Goal: Transaction & Acquisition: Purchase product/service

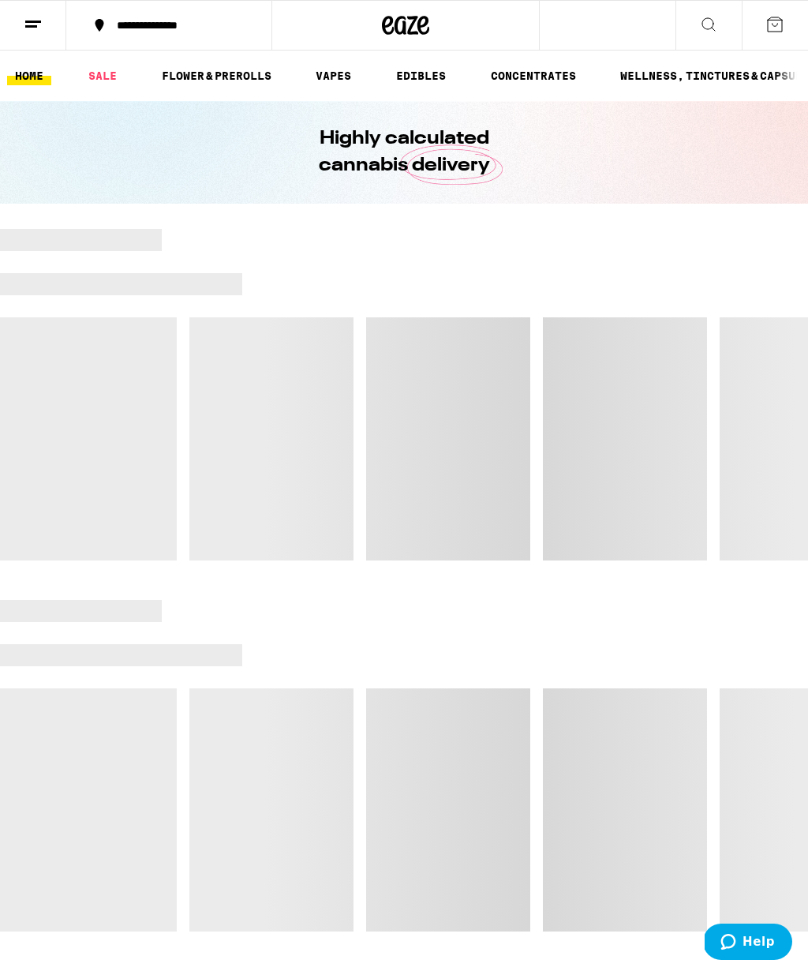
click at [45, 16] on button at bounding box center [33, 26] width 66 height 50
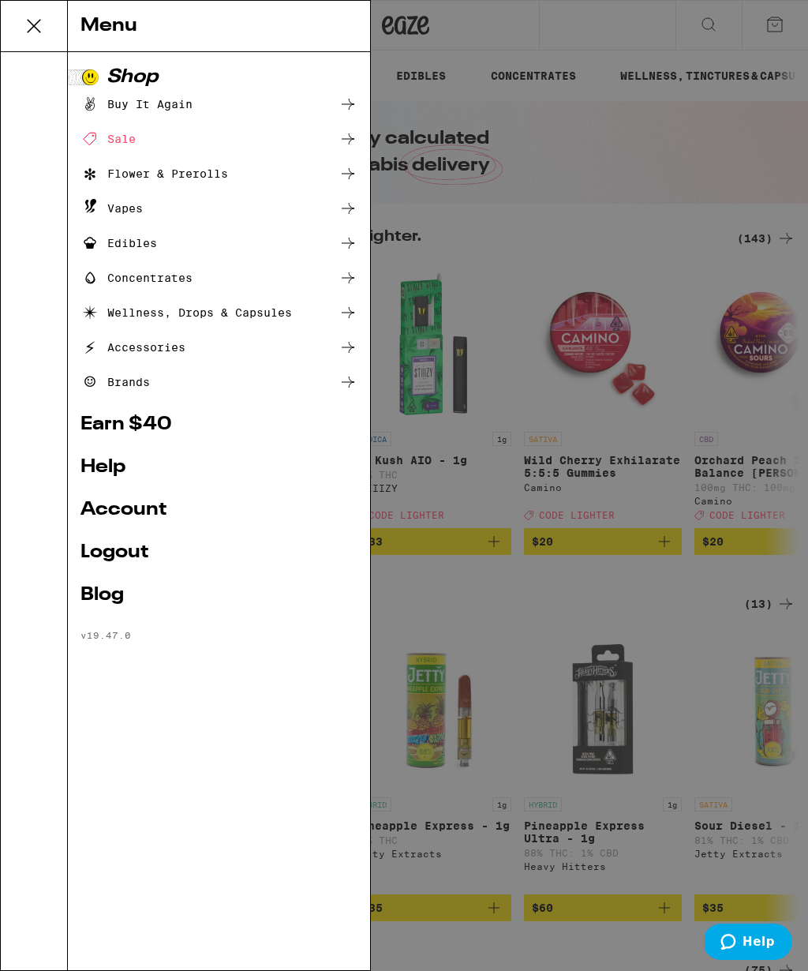
click at [22, 41] on icon at bounding box center [34, 26] width 32 height 32
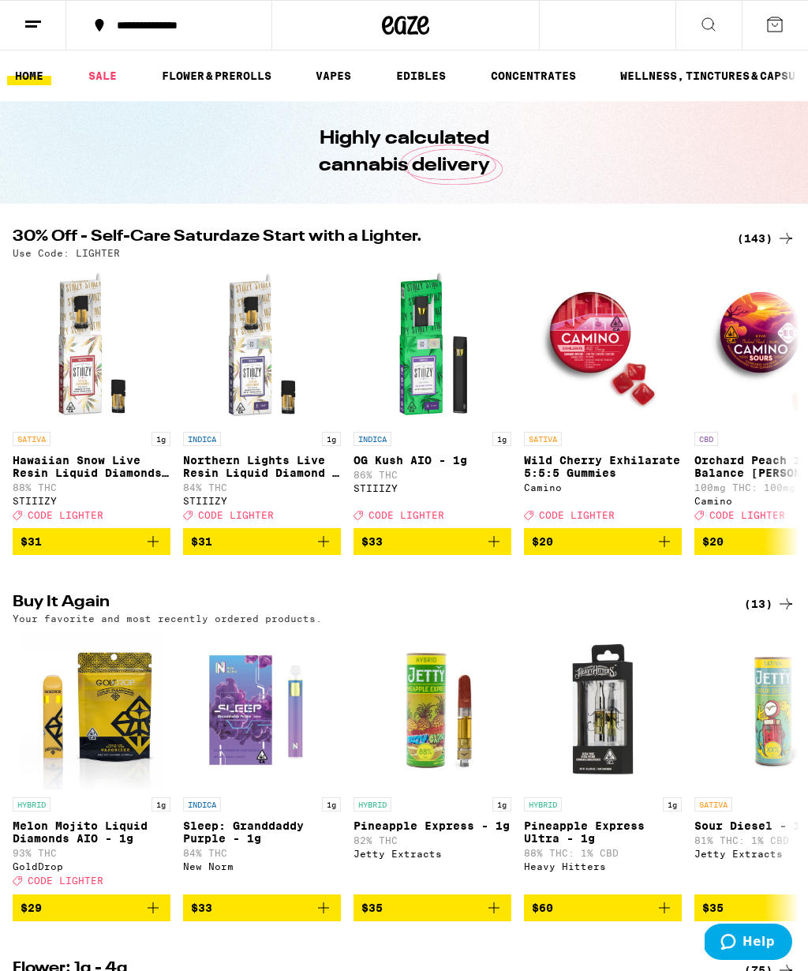
click at [766, 26] on icon at bounding box center [775, 24] width 19 height 19
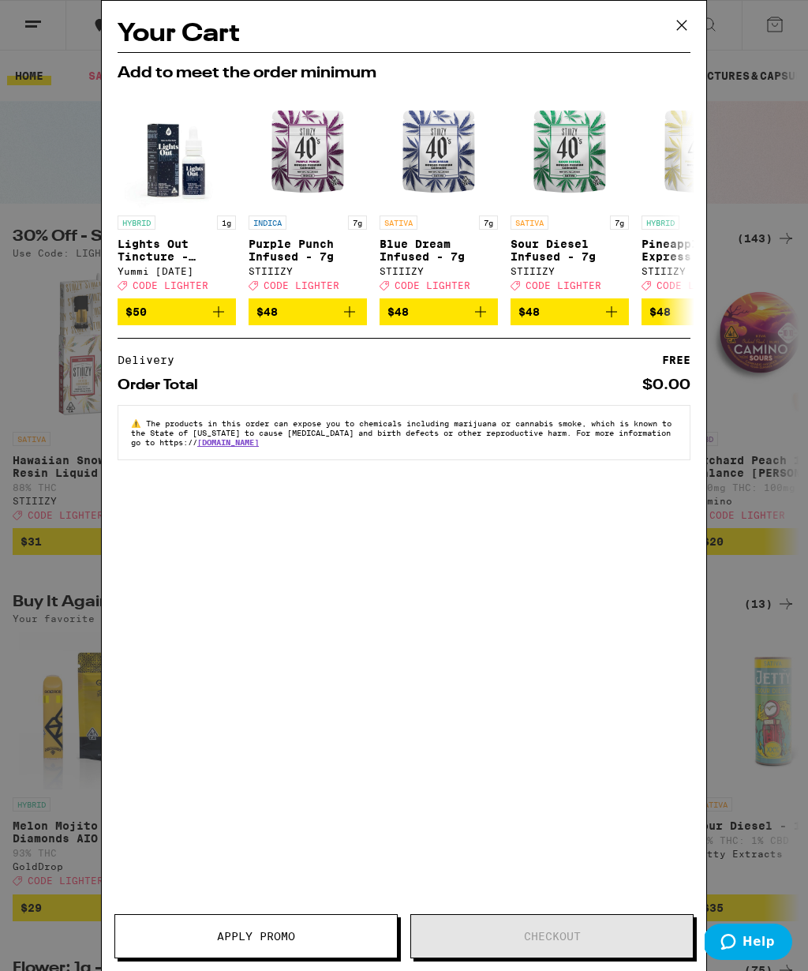
click at [687, 28] on icon at bounding box center [682, 25] width 24 height 24
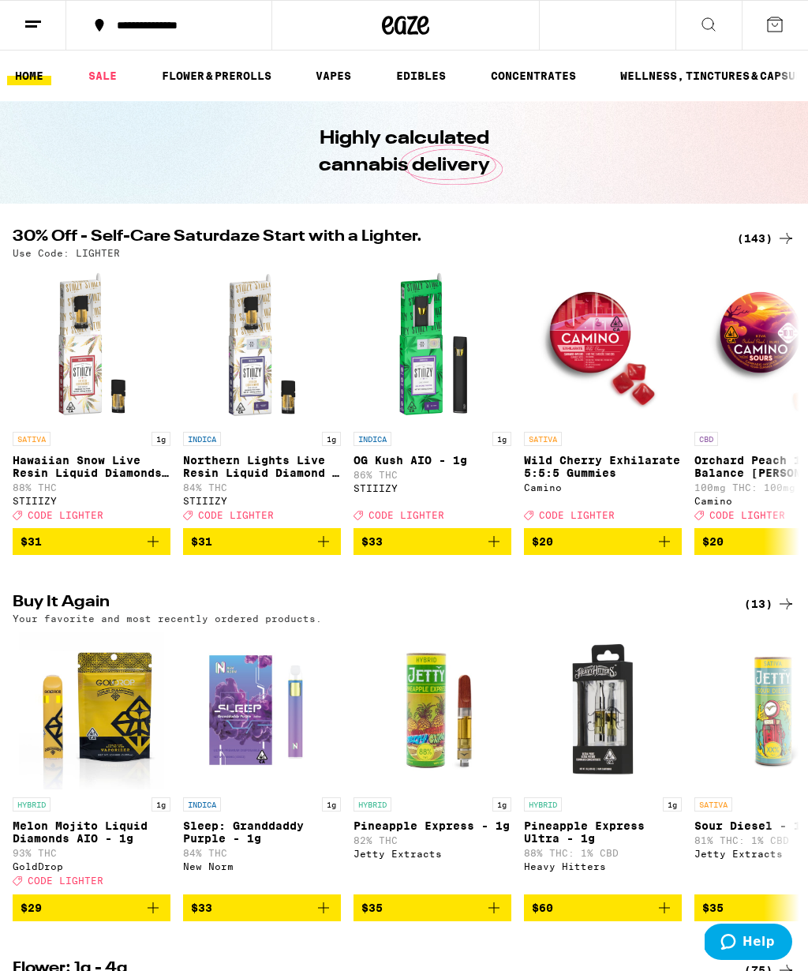
click at [341, 66] on link "VAPES" at bounding box center [333, 75] width 51 height 19
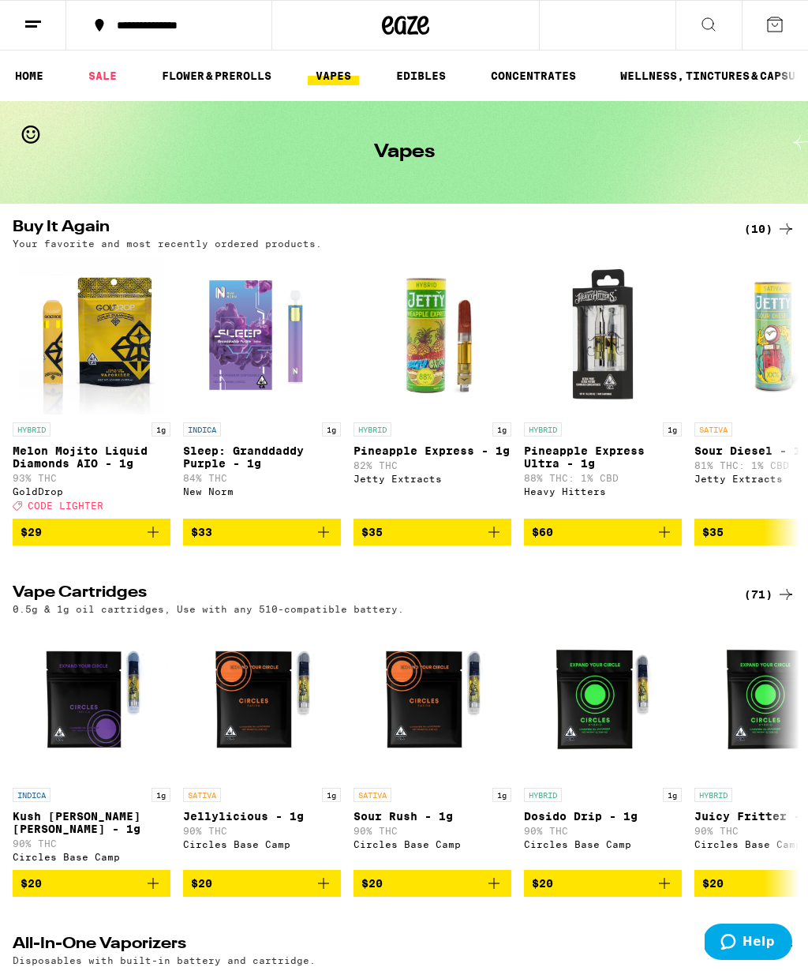
click at [781, 40] on button at bounding box center [775, 25] width 66 height 49
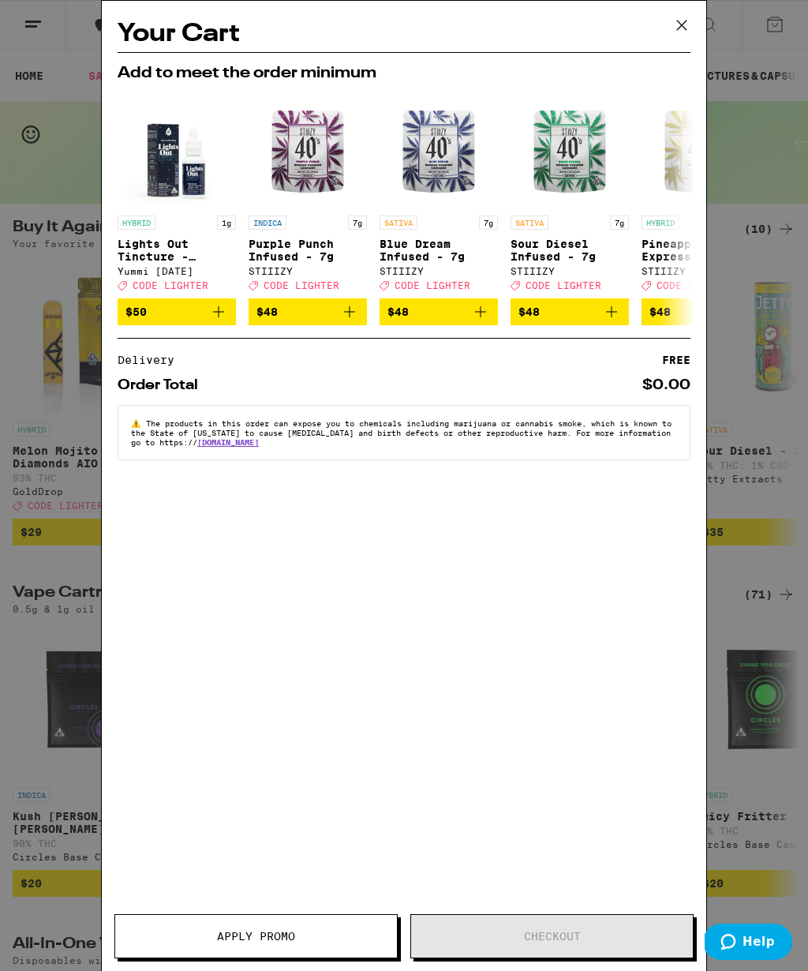
click at [682, 25] on icon at bounding box center [681, 25] width 9 height 9
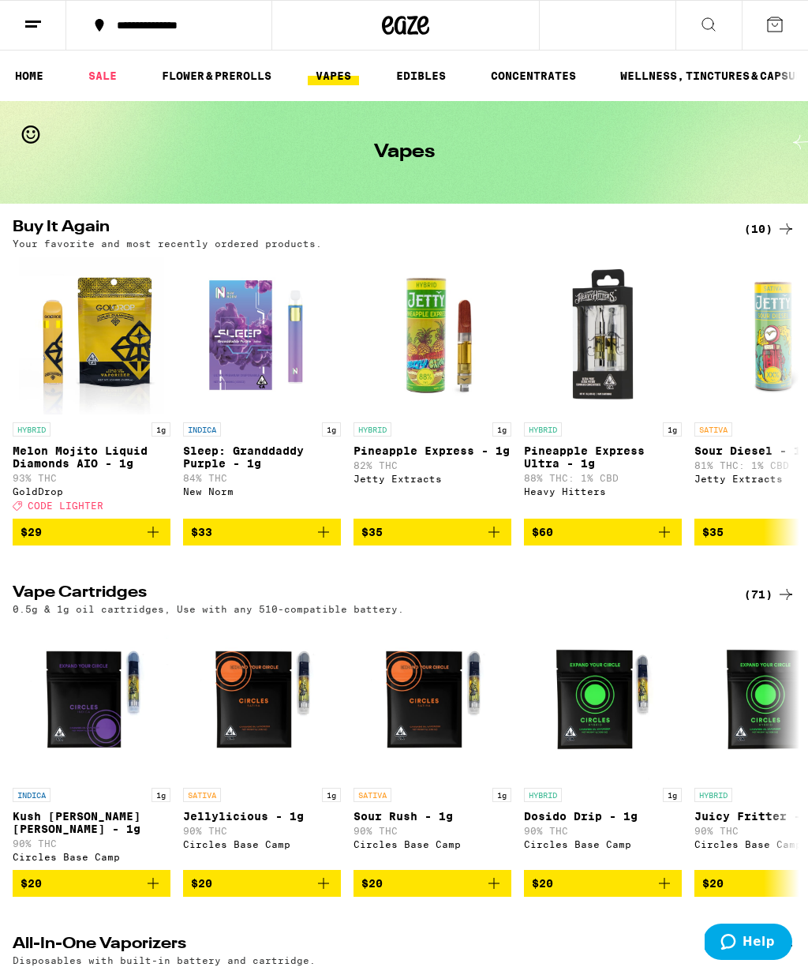
click at [164, 30] on div "**********" at bounding box center [178, 25] width 139 height 11
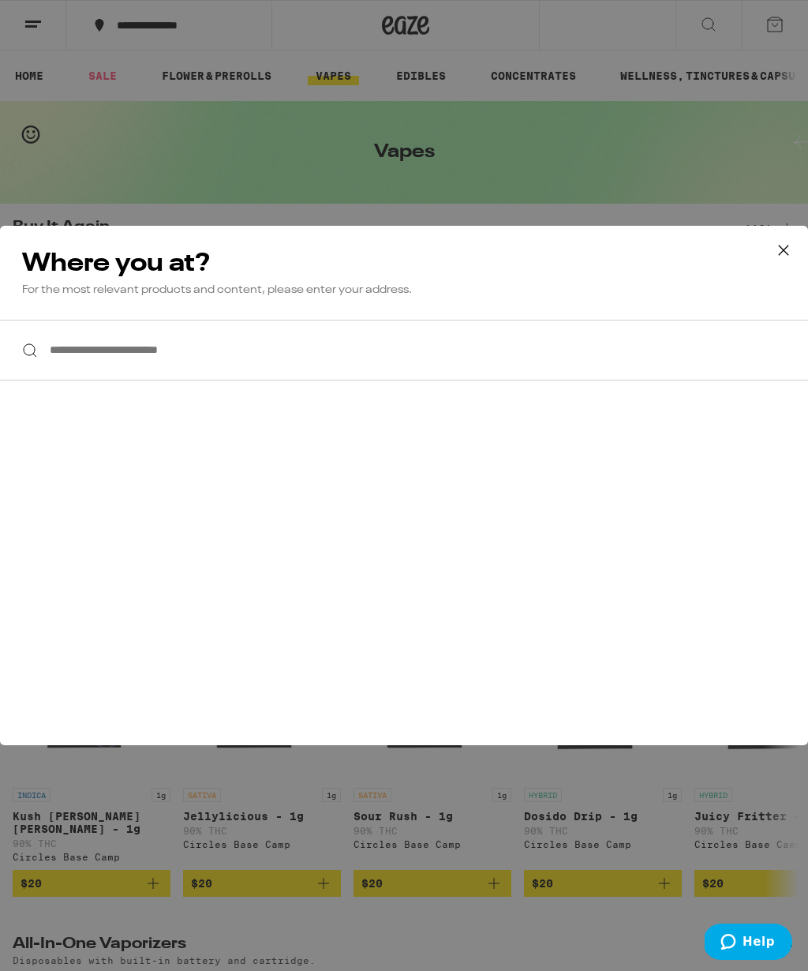
click at [784, 241] on icon at bounding box center [784, 250] width 24 height 24
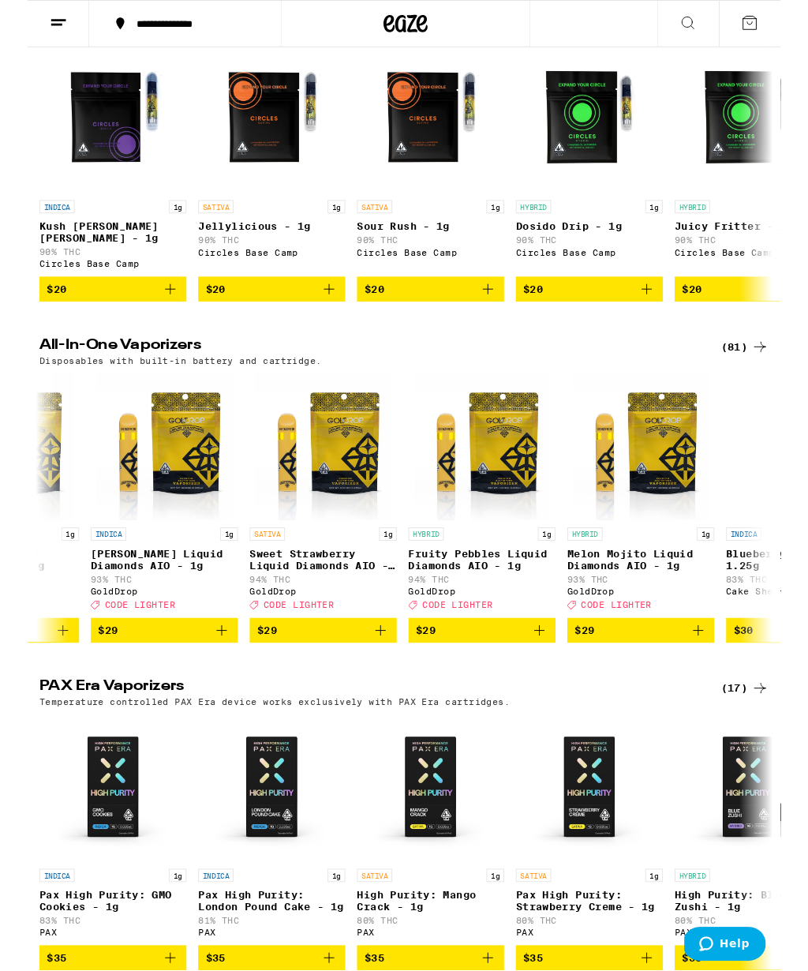
scroll to position [0, 1821]
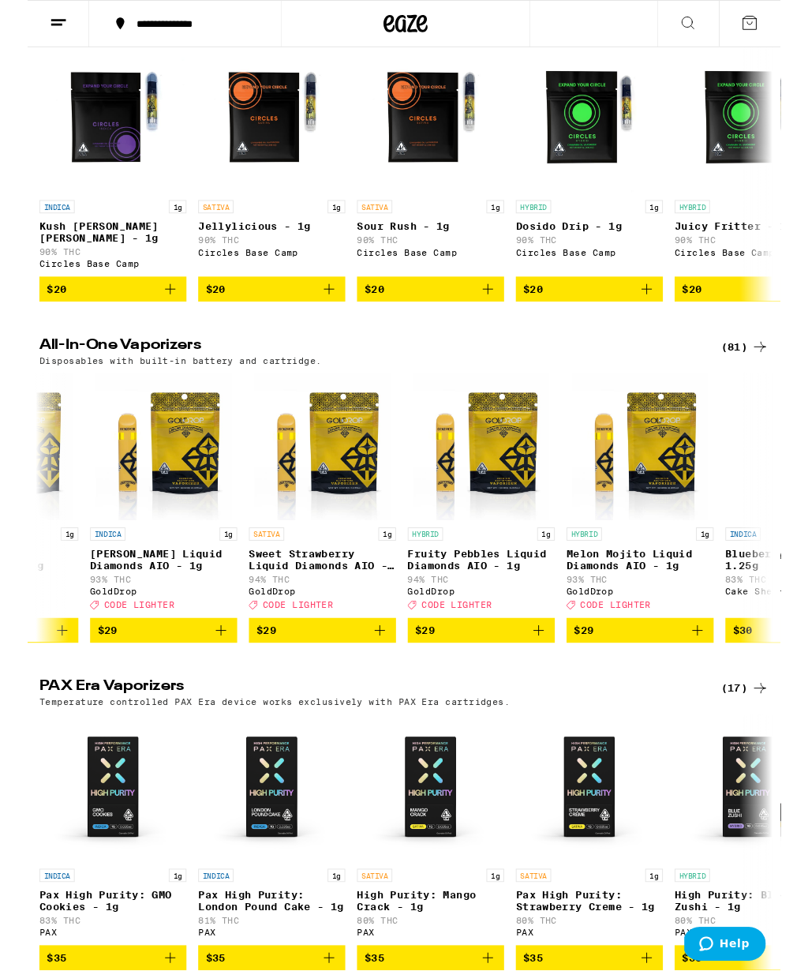
click at [140, 686] on span "$29" at bounding box center [146, 676] width 142 height 19
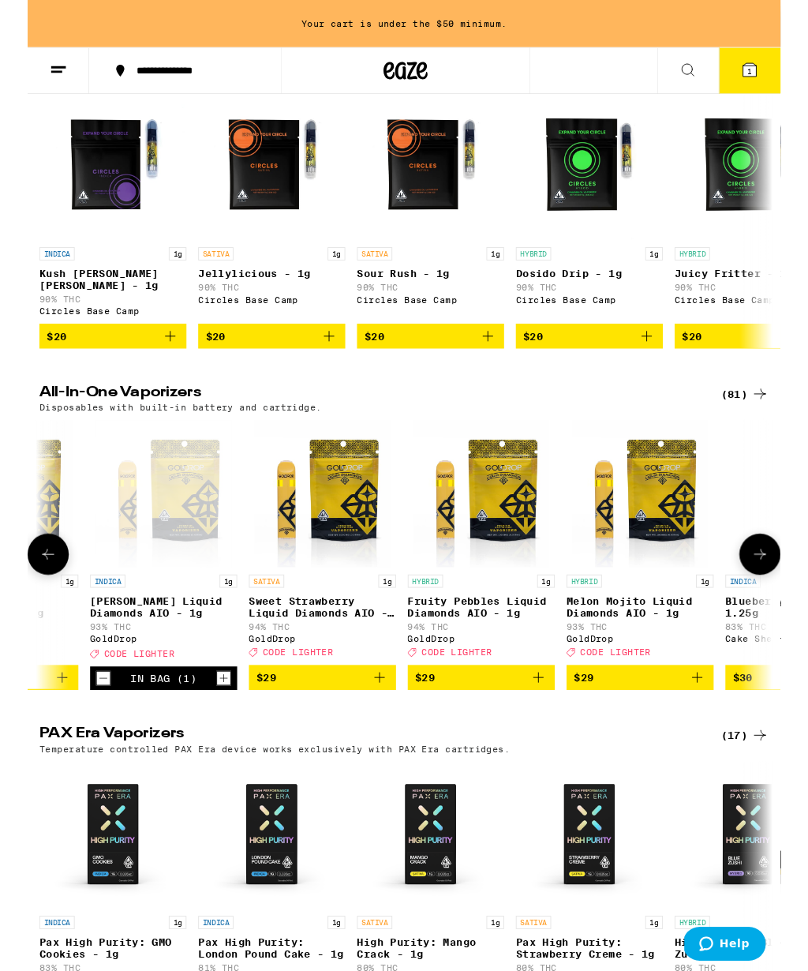
click at [338, 736] on span "$29" at bounding box center [316, 726] width 142 height 19
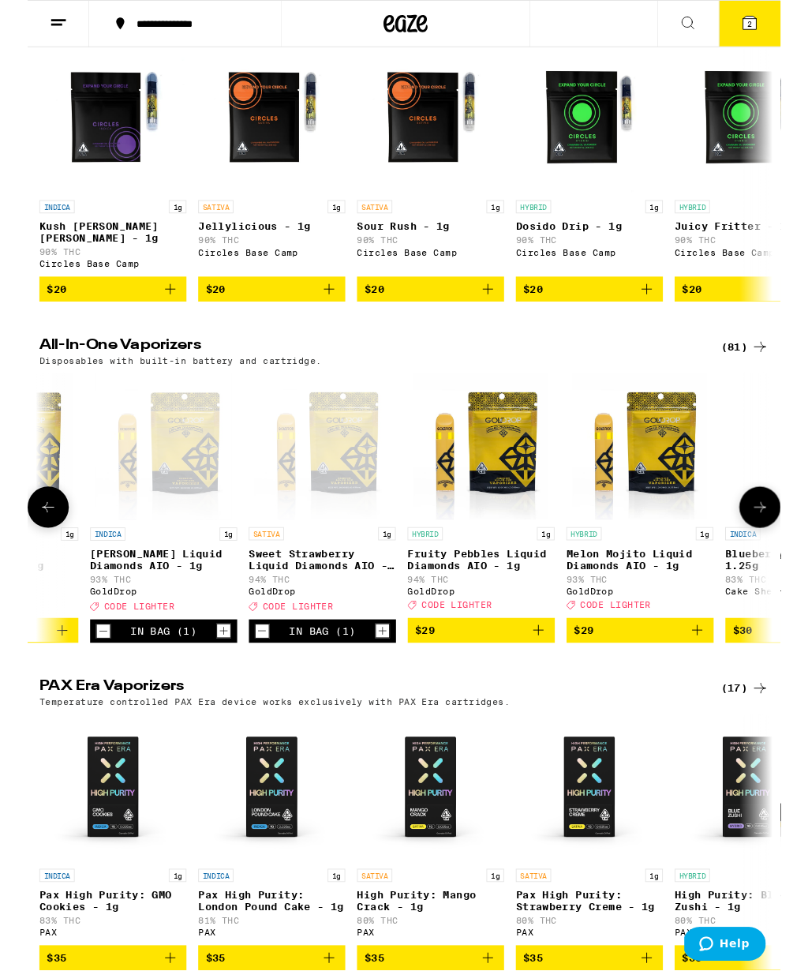
click at [488, 686] on span "$29" at bounding box center [487, 676] width 142 height 19
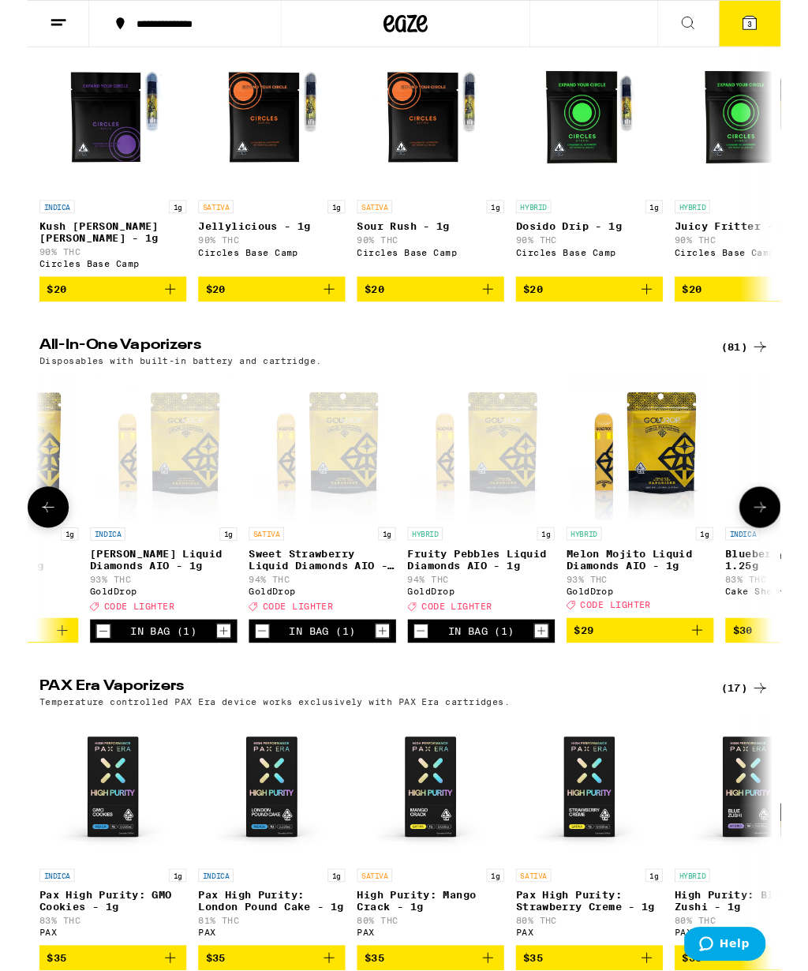
click at [777, 30] on span "3" at bounding box center [775, 25] width 5 height 9
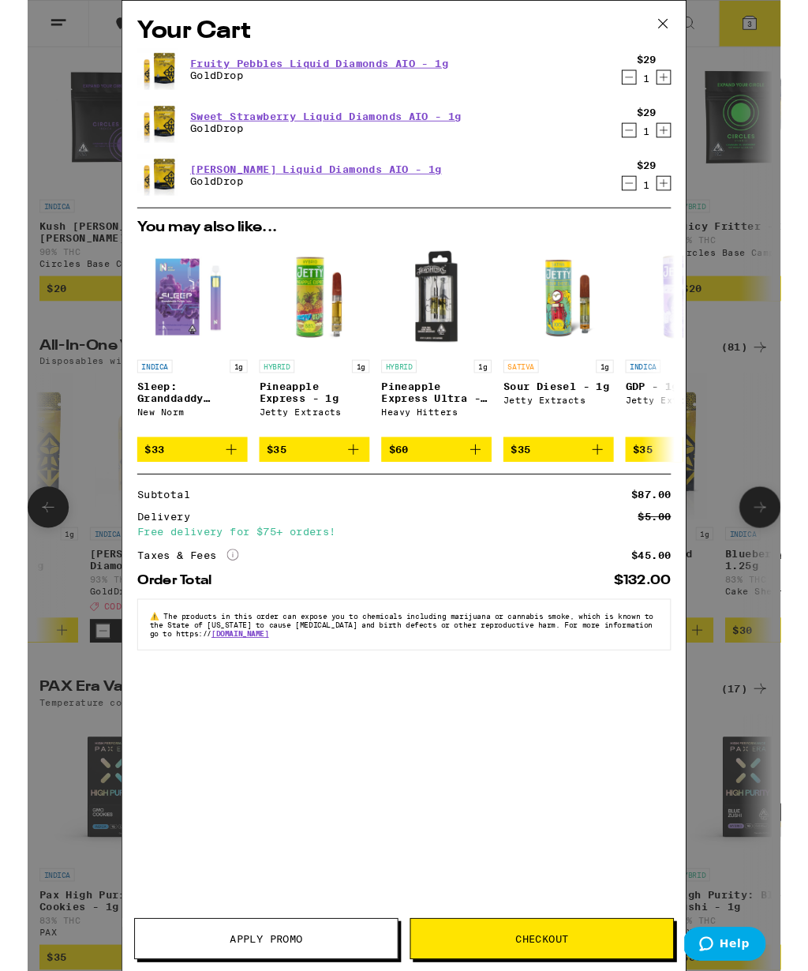
click at [679, 31] on icon at bounding box center [682, 25] width 24 height 24
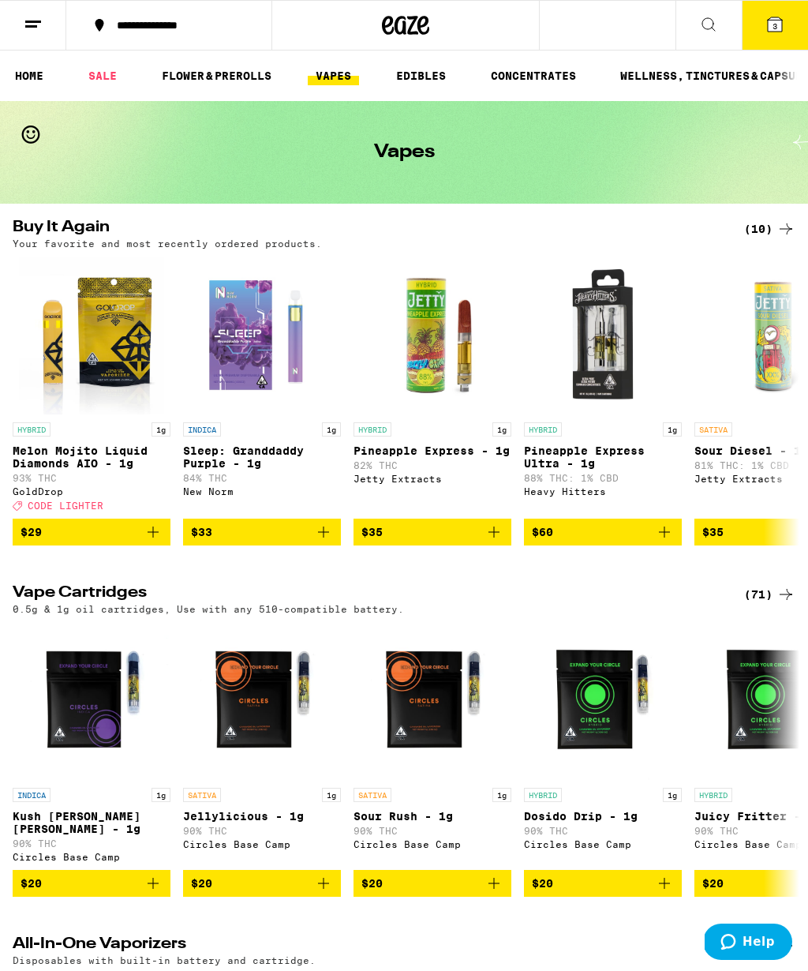
click at [772, 31] on icon at bounding box center [775, 24] width 14 height 14
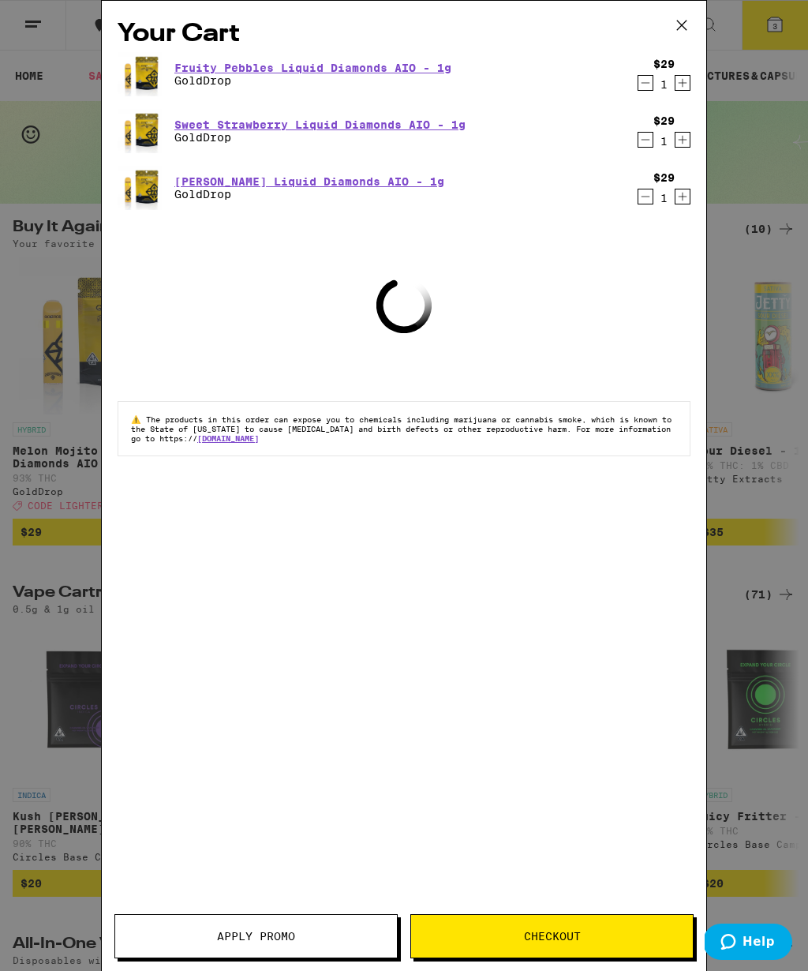
click at [305, 942] on button "Apply Promo" at bounding box center [255, 936] width 283 height 44
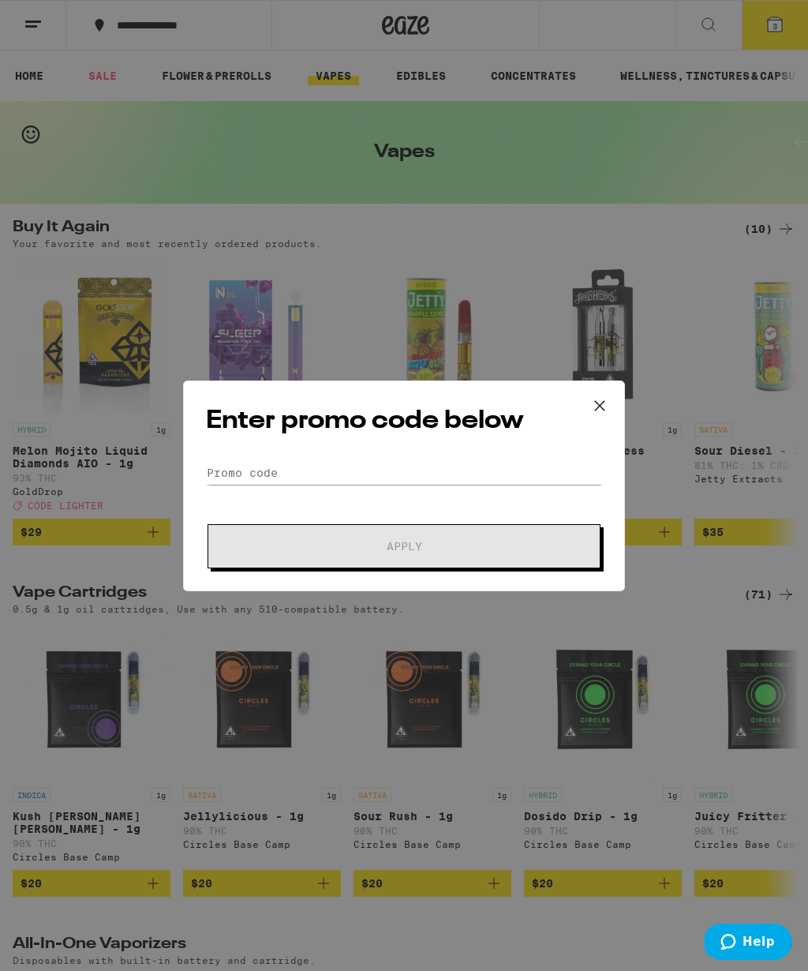
click at [245, 500] on form "Promo Code Apply" at bounding box center [404, 514] width 396 height 107
click at [262, 481] on input "Promo Code" at bounding box center [404, 473] width 396 height 24
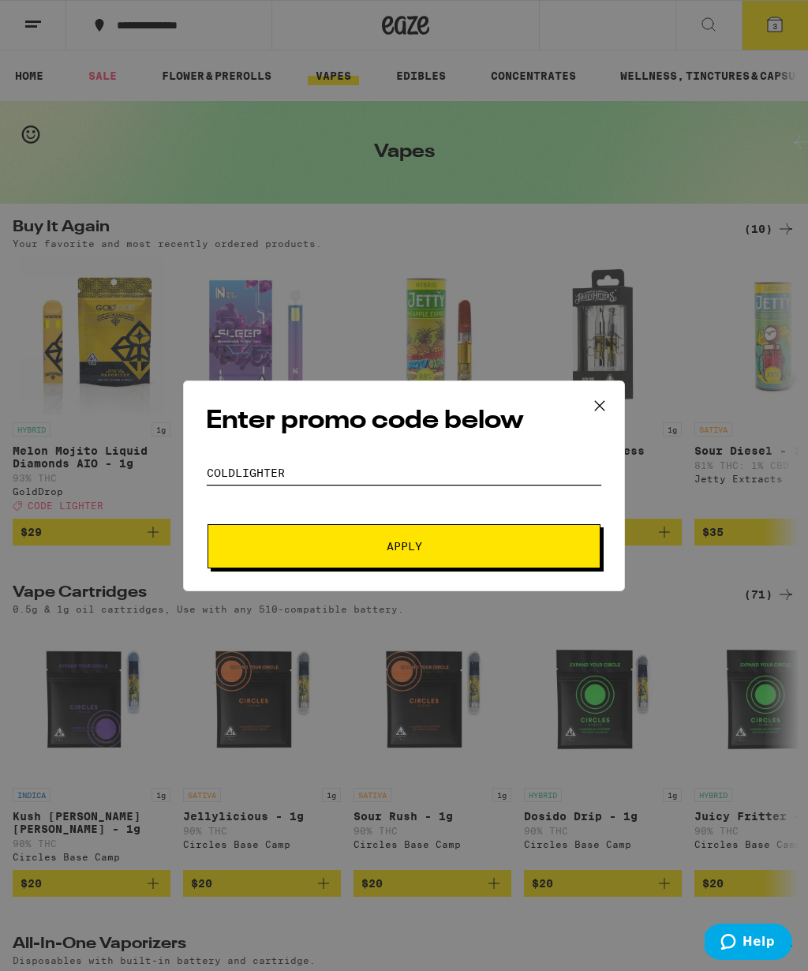
click at [404, 548] on button "Apply" at bounding box center [404, 546] width 393 height 44
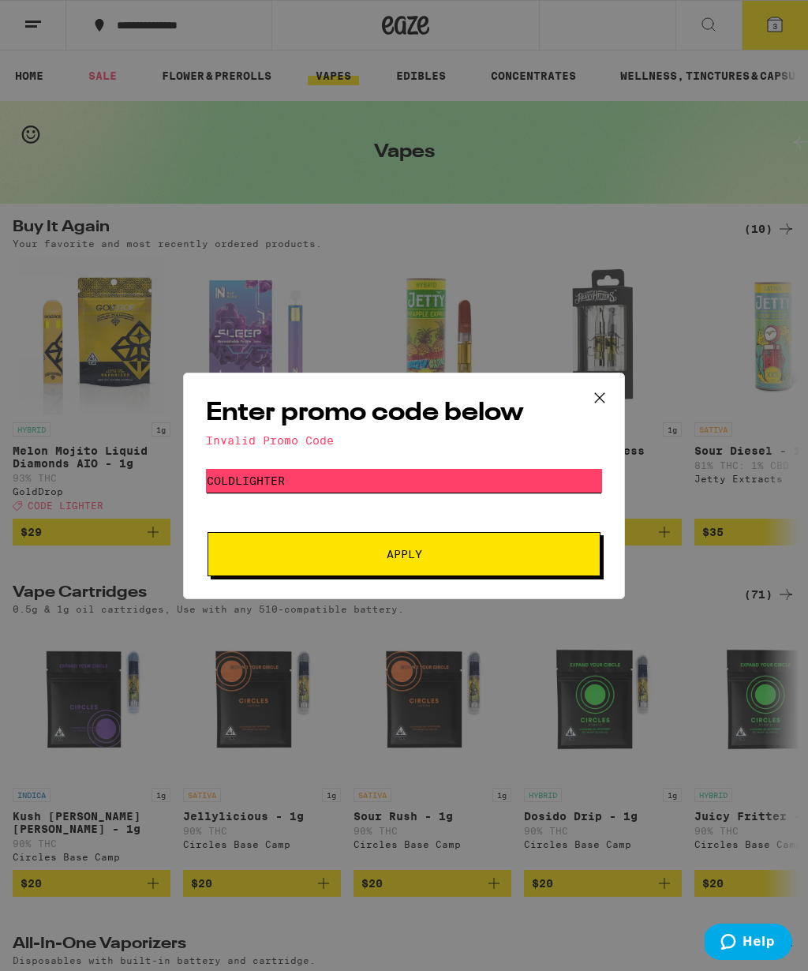
click at [327, 474] on input "COLDLIGHTER" at bounding box center [404, 481] width 396 height 24
type input "C"
type input "LIGHTER"
click at [515, 557] on span "Apply" at bounding box center [404, 554] width 284 height 11
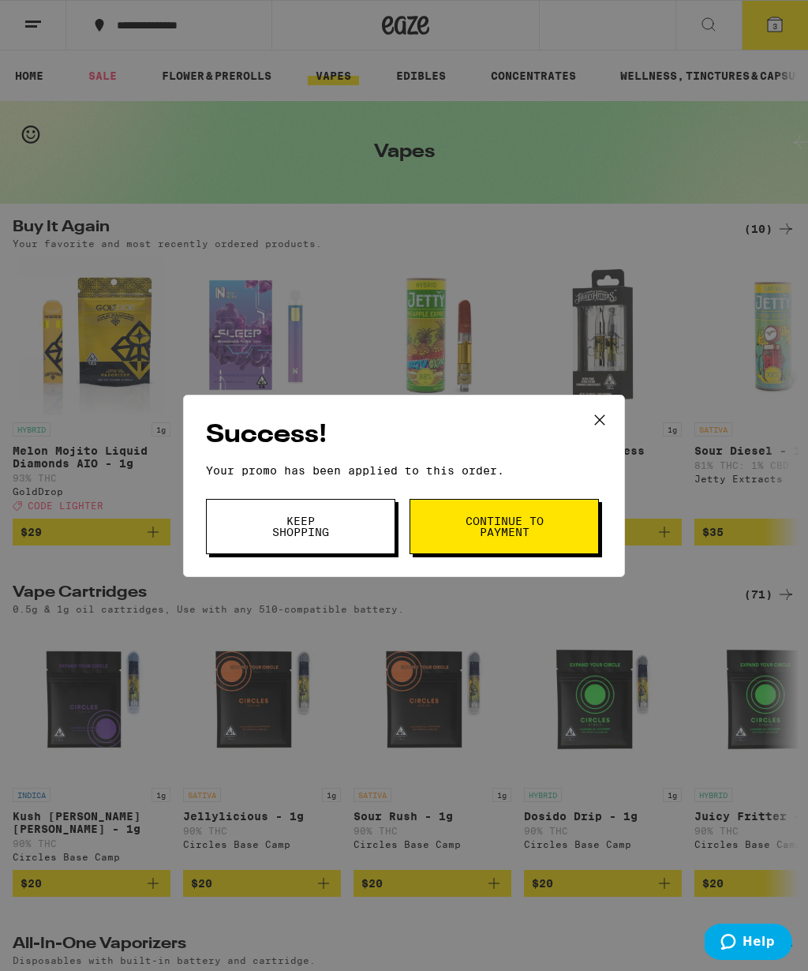
click at [511, 516] on span "Continue to payment" at bounding box center [504, 526] width 80 height 22
